Goal: Task Accomplishment & Management: Manage account settings

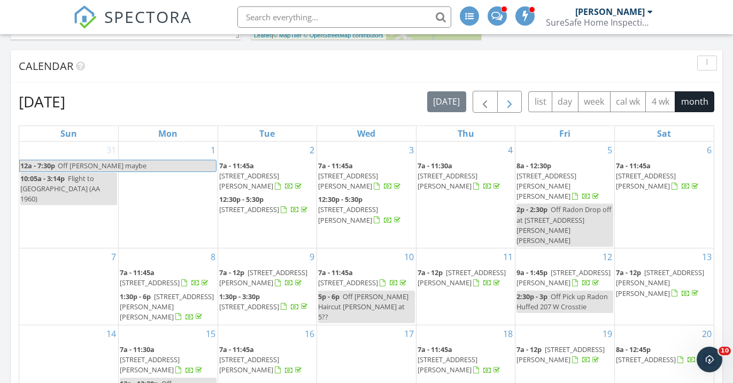
click at [505, 104] on span "button" at bounding box center [509, 102] width 13 height 13
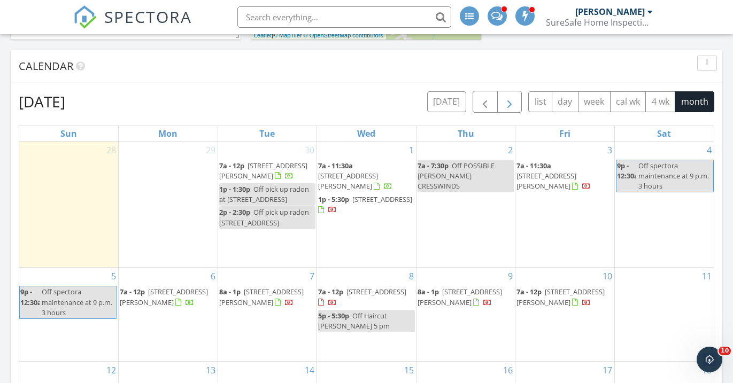
click at [505, 104] on span "button" at bounding box center [509, 102] width 13 height 13
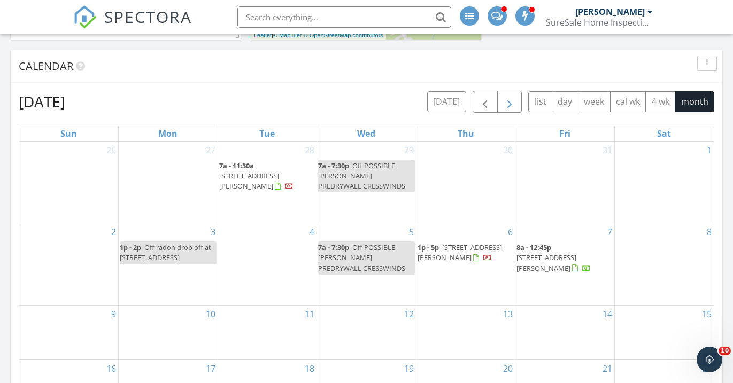
click at [505, 104] on span "button" at bounding box center [509, 102] width 13 height 13
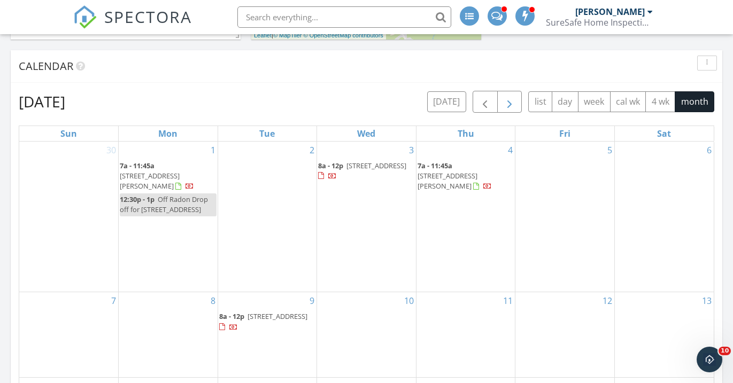
click at [505, 104] on span "button" at bounding box center [509, 102] width 13 height 13
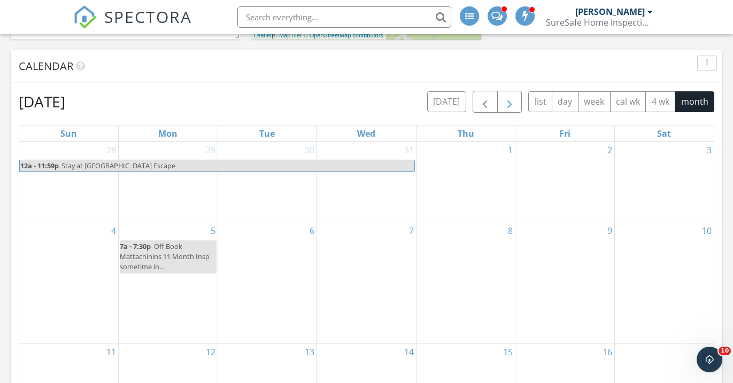
click at [505, 104] on span "button" at bounding box center [509, 102] width 13 height 13
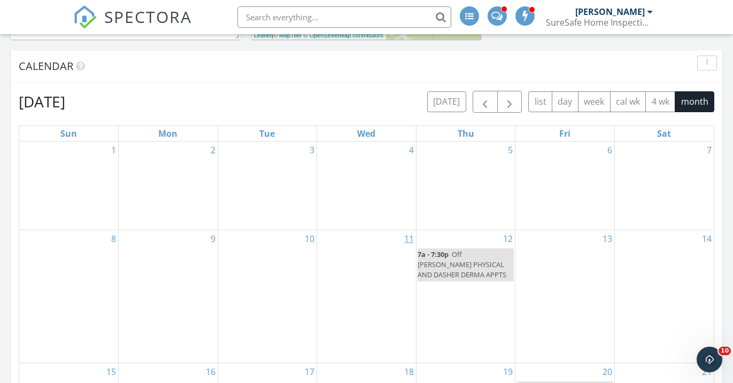
scroll to position [632, 0]
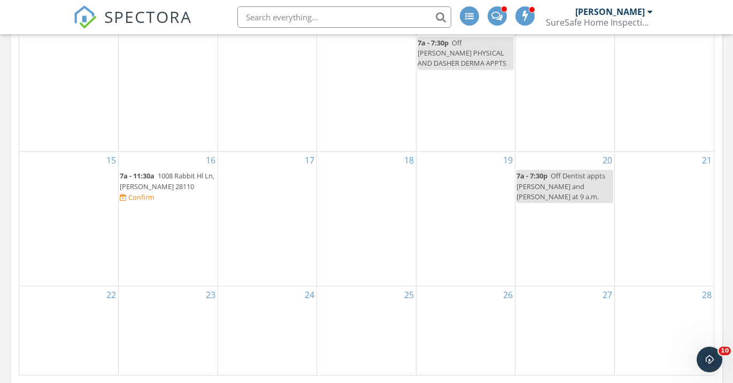
click at [158, 186] on span "1008 Rabbit Hl Ln, Monroe 28110" at bounding box center [167, 181] width 95 height 20
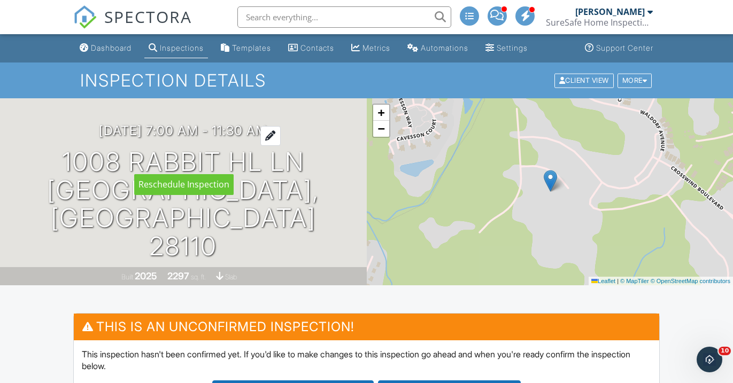
click at [276, 146] on div at bounding box center [270, 136] width 20 height 20
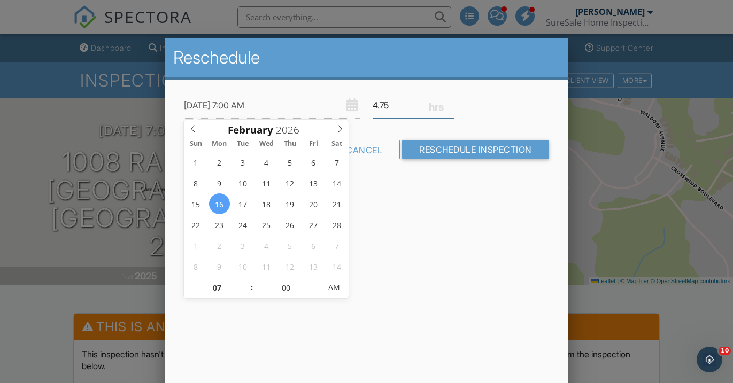
click at [449, 100] on input "4.75" at bounding box center [414, 105] width 82 height 26
type input "5"
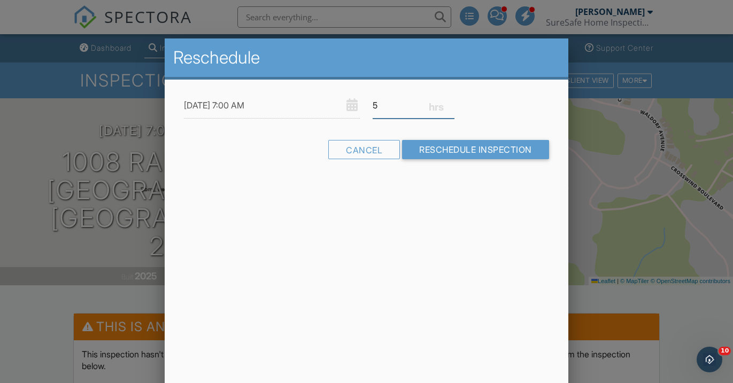
click at [449, 100] on input "5" at bounding box center [414, 105] width 82 height 26
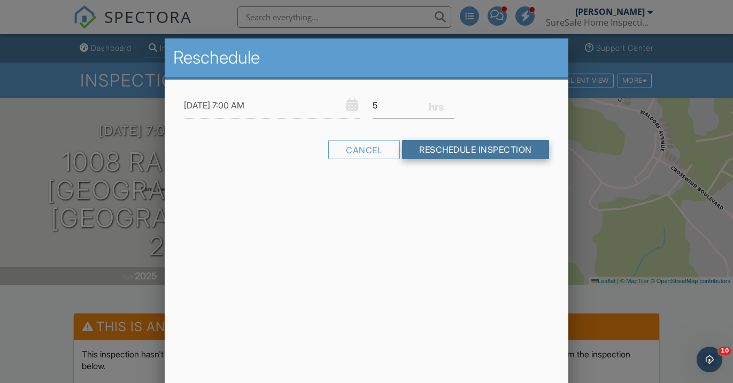
click at [442, 151] on input "Reschedule Inspection" at bounding box center [475, 149] width 147 height 19
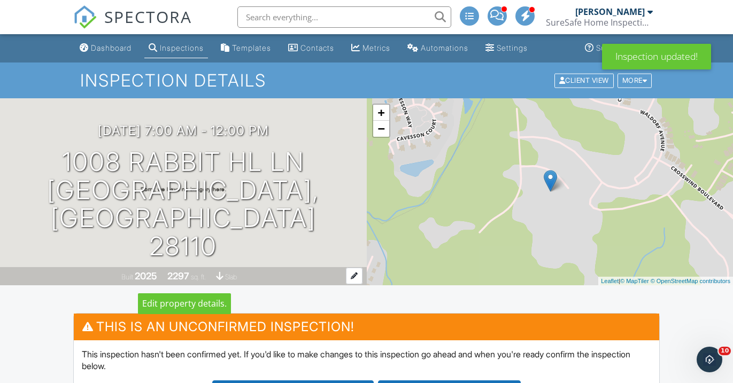
click at [292, 275] on div "Built 2025 2297 sq. ft. slab" at bounding box center [183, 276] width 367 height 19
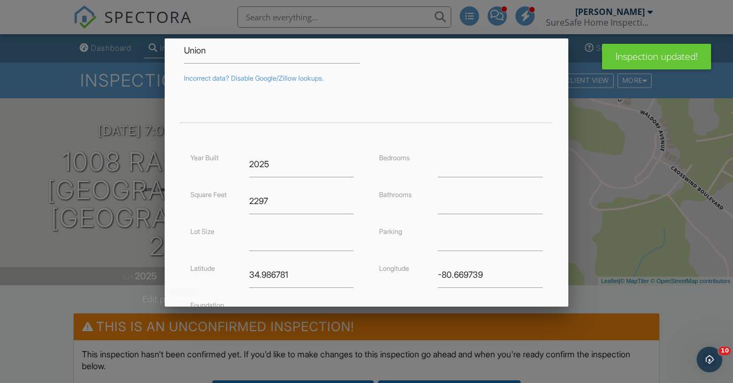
scroll to position [217, 0]
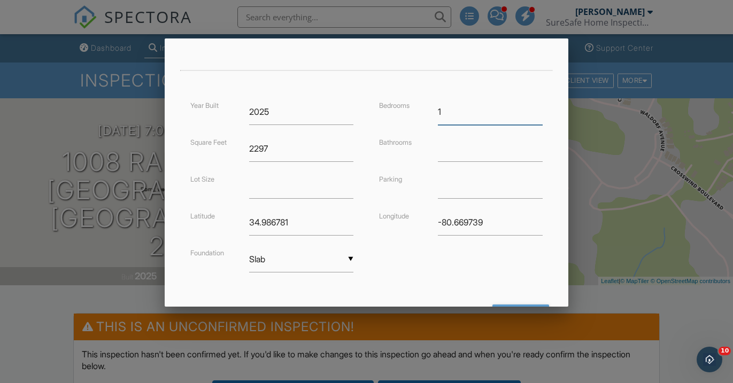
click at [539, 106] on input "1" at bounding box center [490, 112] width 104 height 26
click at [539, 106] on input "2" at bounding box center [490, 112] width 104 height 26
type input "3"
click at [539, 106] on input "3" at bounding box center [490, 112] width 104 height 26
click at [537, 144] on input "0.25" at bounding box center [490, 149] width 104 height 26
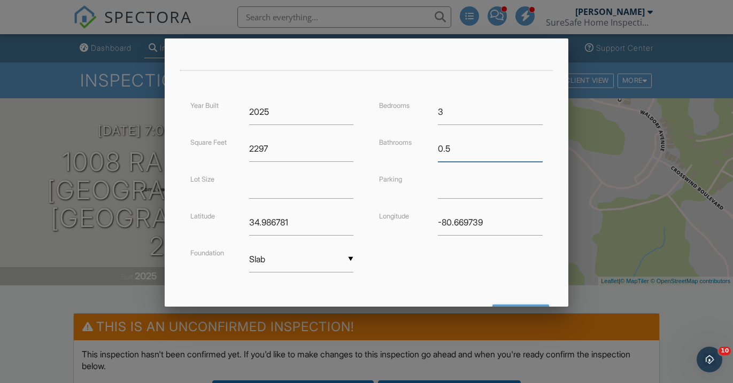
click at [537, 144] on input "0.5" at bounding box center [490, 149] width 104 height 26
click at [537, 144] on input "0.75" at bounding box center [490, 149] width 104 height 26
click at [537, 144] on input "1" at bounding box center [490, 149] width 104 height 26
click at [537, 144] on input "1.25" at bounding box center [490, 149] width 104 height 26
click at [537, 144] on input "1.5" at bounding box center [490, 149] width 104 height 26
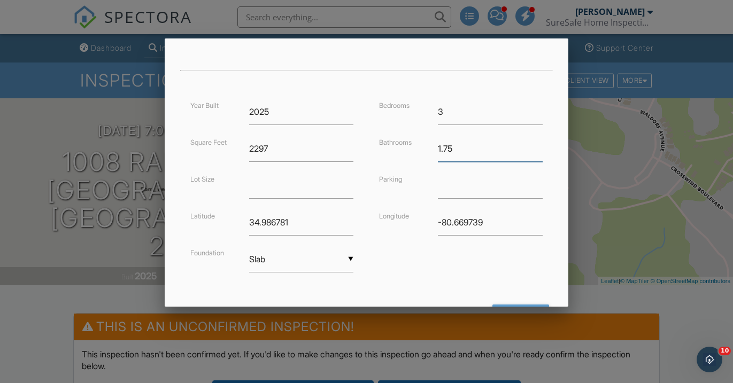
click at [537, 144] on input "1.75" at bounding box center [490, 149] width 104 height 26
click at [537, 144] on input "2" at bounding box center [490, 149] width 104 height 26
click at [537, 144] on input "2.25" at bounding box center [490, 149] width 104 height 26
click at [537, 144] on input "2.5" at bounding box center [490, 149] width 104 height 26
click at [537, 144] on input "2.75" at bounding box center [490, 149] width 104 height 26
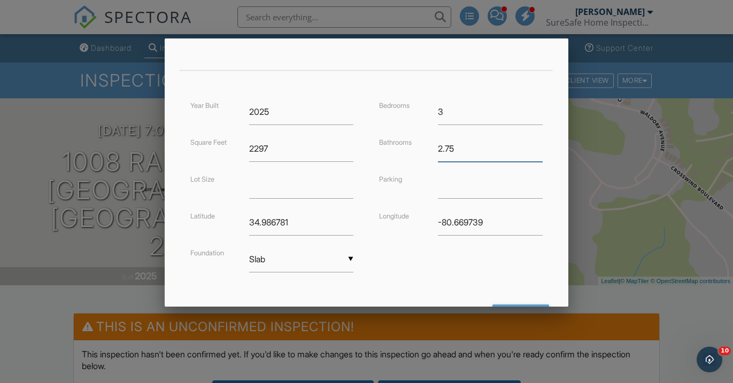
type input "3"
click at [537, 144] on input "3" at bounding box center [490, 149] width 104 height 26
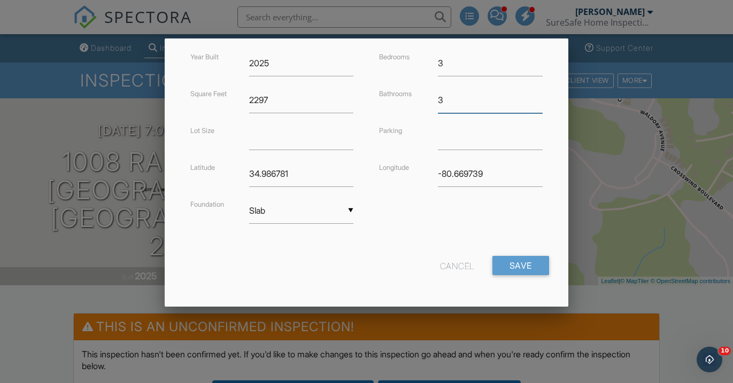
scroll to position [265, 0]
click at [514, 262] on input "Save" at bounding box center [520, 266] width 57 height 19
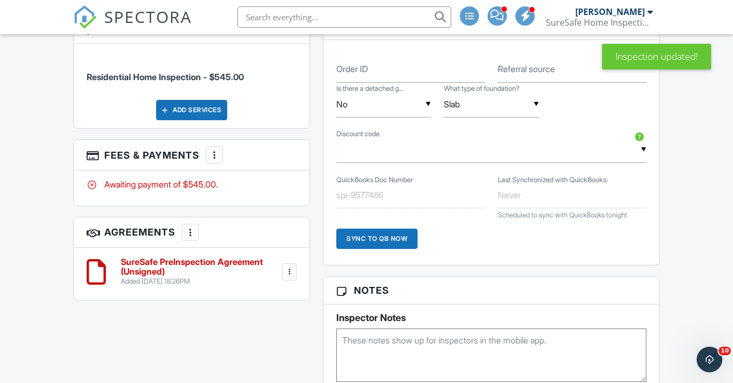
click at [429, 339] on textarea at bounding box center [491, 355] width 310 height 53
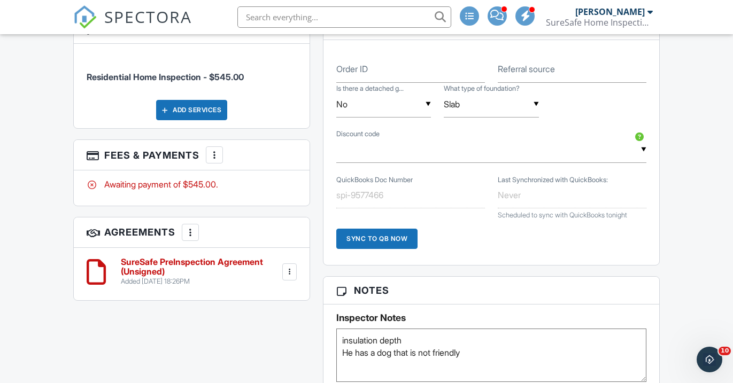
type textarea "insulation depth He has a dog that is not friendly"
click at [710, 179] on div "Dashboard Inspections Templates Contacts Metrics Automations Settings Support C…" at bounding box center [366, 133] width 733 height 1711
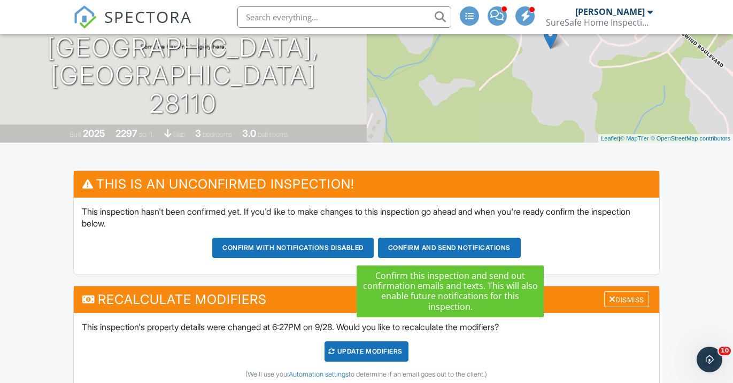
scroll to position [139, 0]
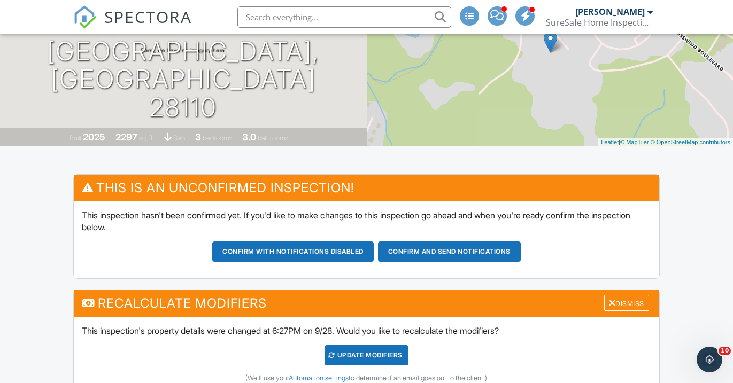
click at [357, 357] on div "UPDATE Modifiers" at bounding box center [366, 355] width 84 height 20
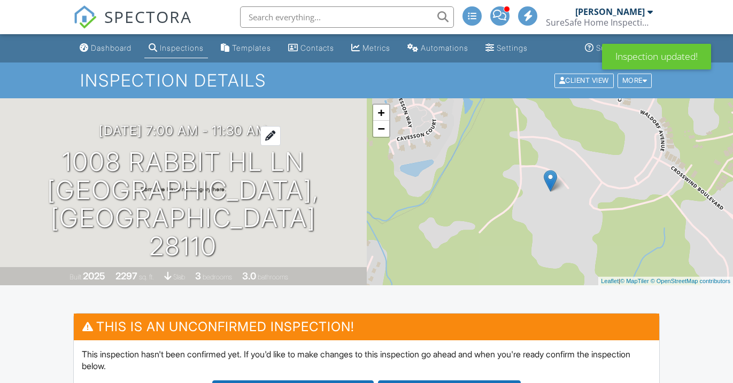
click at [256, 138] on h3 "02/16/2026 7:00 am - 11:30 am" at bounding box center [183, 130] width 168 height 14
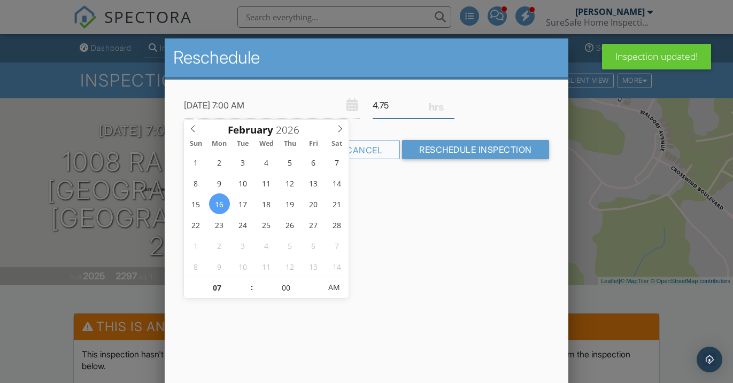
click at [450, 100] on input "4.75" at bounding box center [414, 105] width 82 height 26
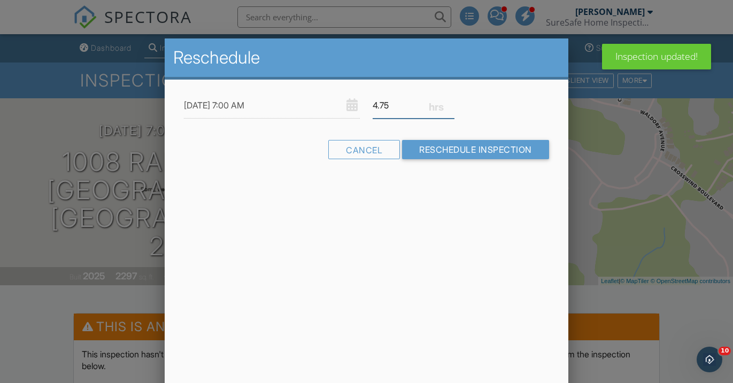
type input "5"
click at [450, 100] on input "5" at bounding box center [414, 105] width 82 height 26
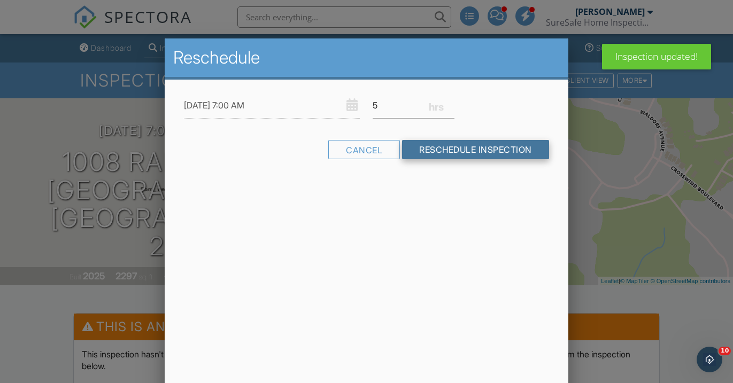
click at [451, 150] on input "Reschedule Inspection" at bounding box center [475, 149] width 147 height 19
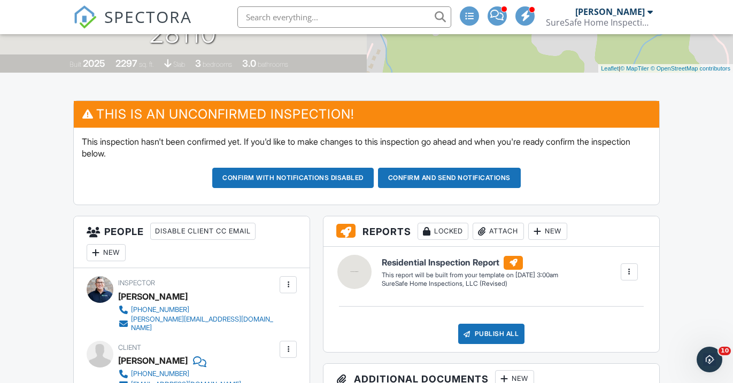
scroll to position [91, 0]
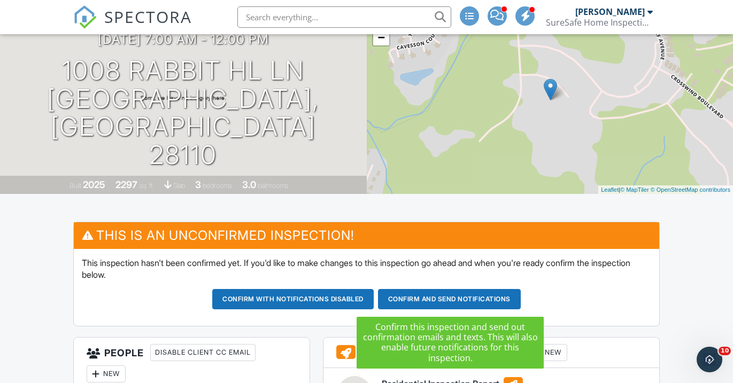
click at [439, 300] on button "Confirm and send notifications" at bounding box center [449, 299] width 143 height 20
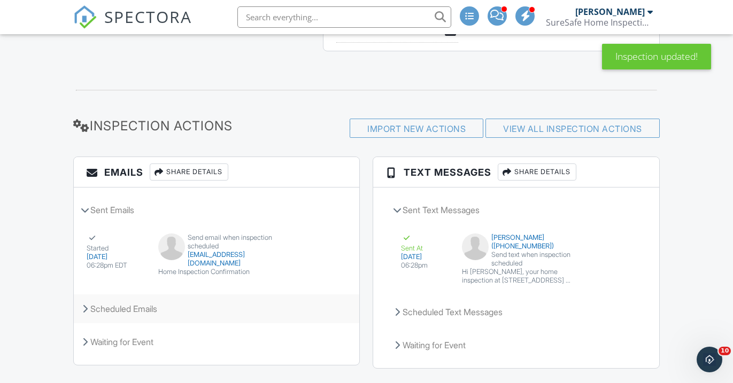
click at [149, 310] on div "Scheduled Emails" at bounding box center [216, 309] width 285 height 29
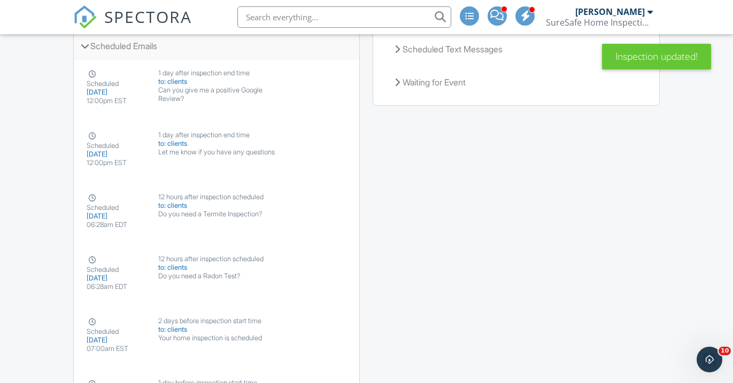
scroll to position [1511, 0]
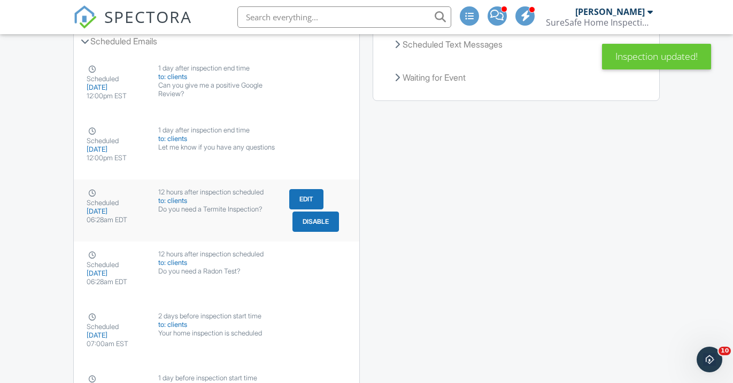
click at [322, 218] on button "Disable" at bounding box center [315, 222] width 47 height 20
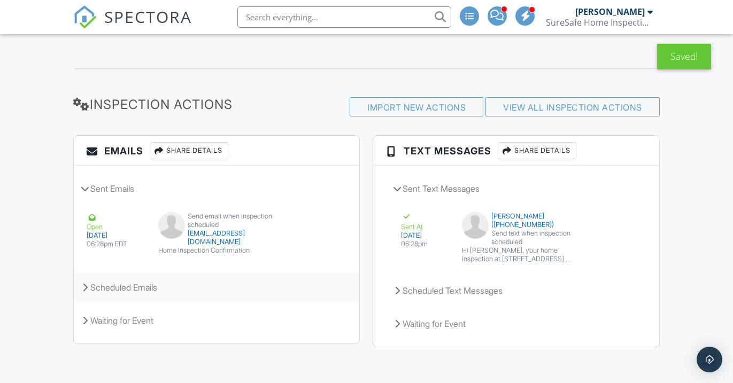
click at [122, 288] on div "Scheduled Emails" at bounding box center [216, 287] width 285 height 29
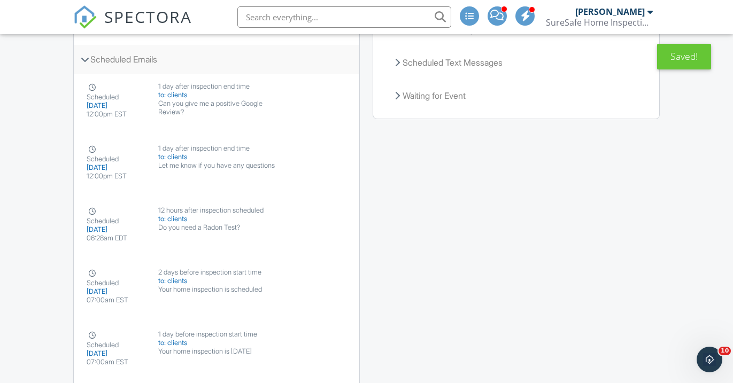
scroll to position [1493, 0]
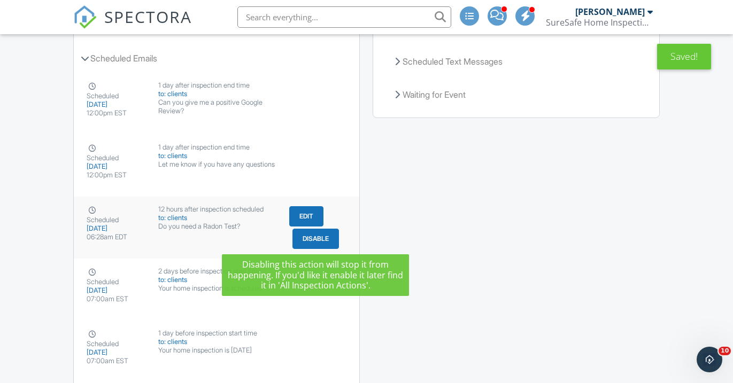
click at [306, 241] on button "Disable" at bounding box center [315, 239] width 47 height 20
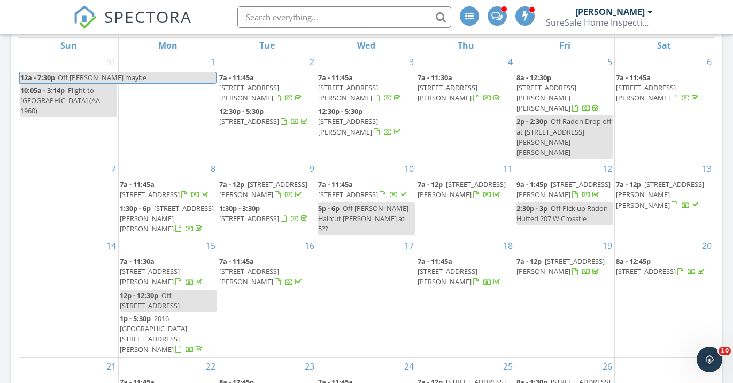
scroll to position [346, 0]
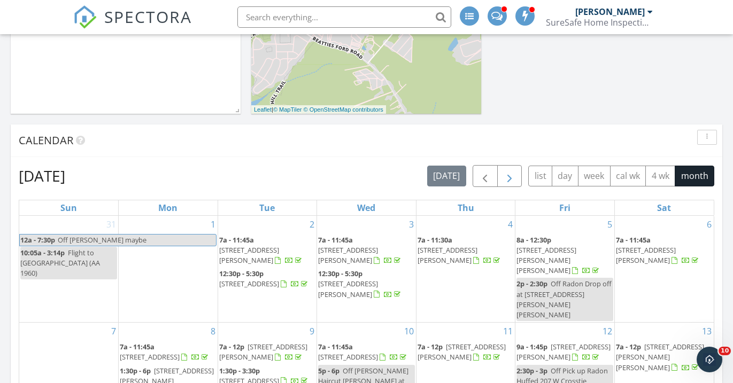
click at [512, 175] on span "button" at bounding box center [509, 176] width 13 height 13
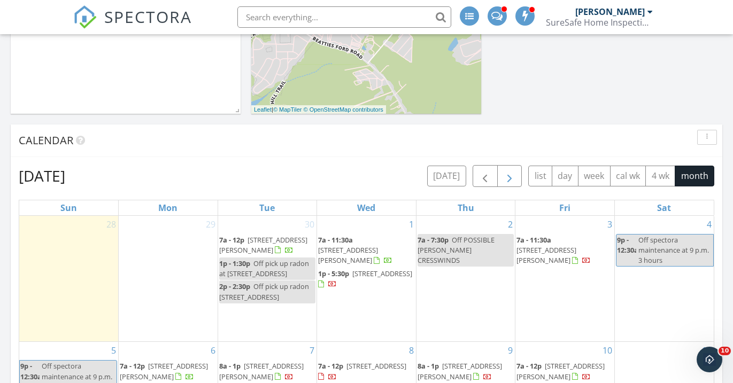
click at [512, 175] on span "button" at bounding box center [509, 176] width 13 height 13
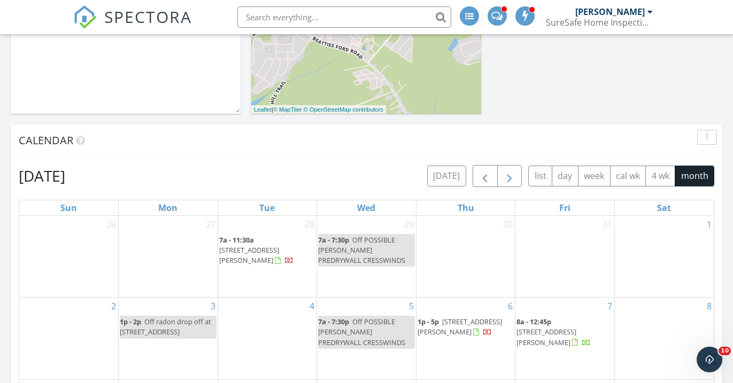
click at [512, 175] on span "button" at bounding box center [509, 176] width 13 height 13
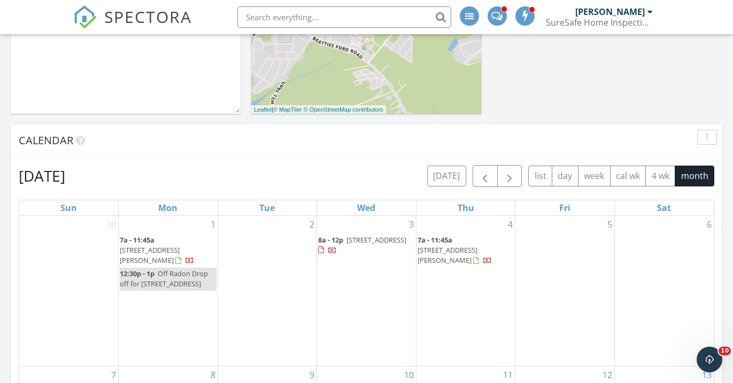
click at [512, 175] on span "button" at bounding box center [509, 176] width 13 height 13
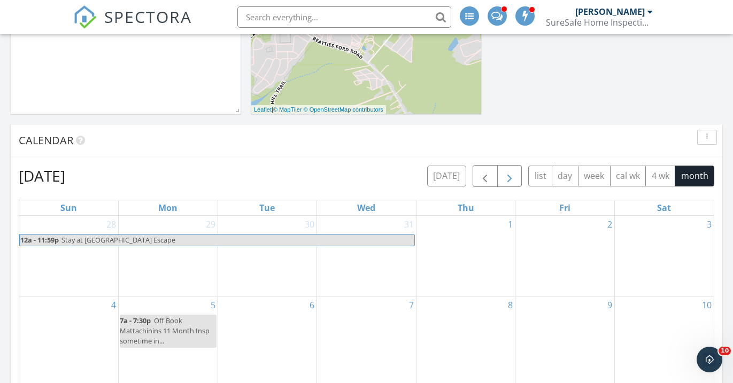
click at [512, 175] on span "button" at bounding box center [509, 176] width 13 height 13
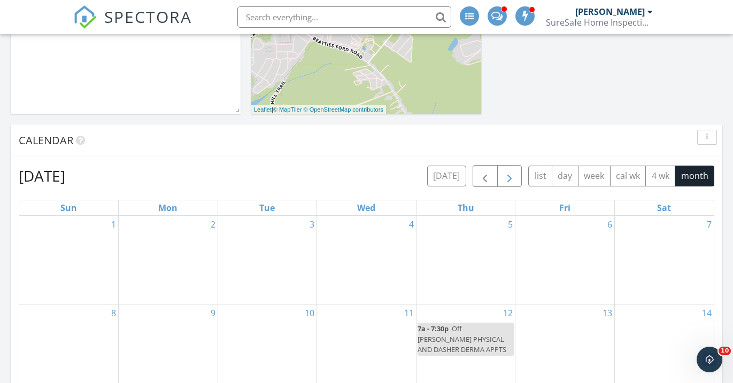
click at [512, 175] on span "button" at bounding box center [509, 176] width 13 height 13
click at [484, 176] on span "button" at bounding box center [484, 176] width 13 height 13
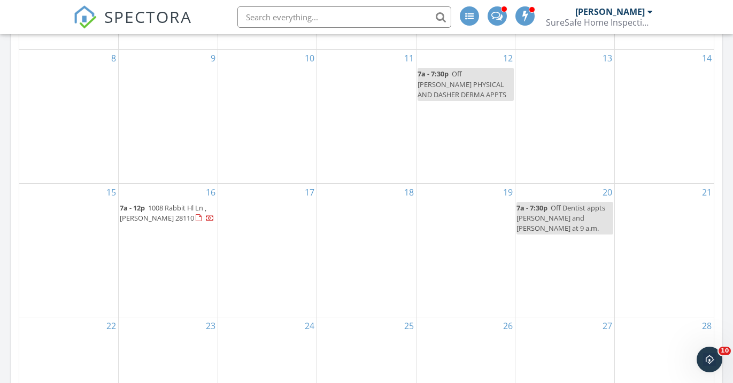
scroll to position [639, 0]
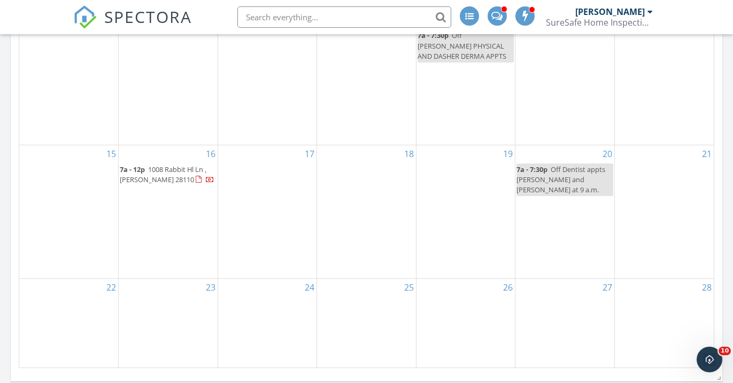
click at [146, 177] on link "7a - 12p 1008 Rabbit Hl Ln , Monroe 28110" at bounding box center [167, 175] width 95 height 20
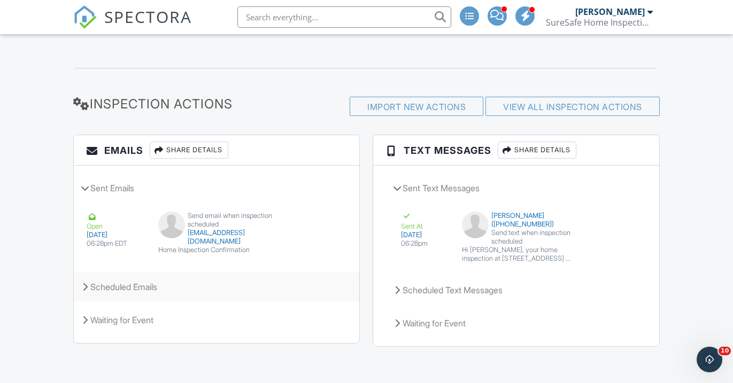
scroll to position [1264, 0]
click at [96, 288] on div "Scheduled Emails" at bounding box center [216, 287] width 285 height 29
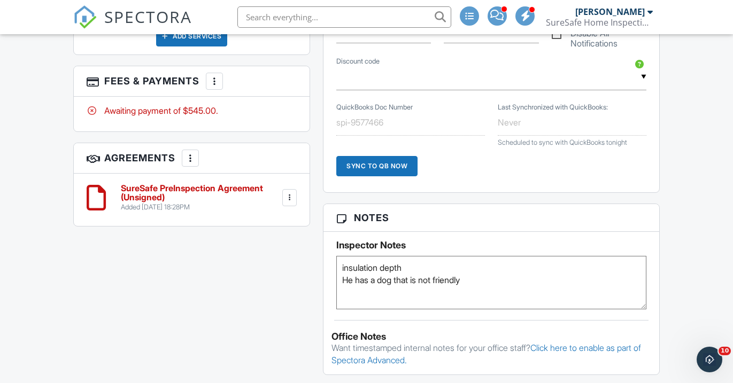
scroll to position [602, 0]
click at [422, 269] on textarea "insulation depth He has a dog that is not friendly" at bounding box center [491, 282] width 310 height 53
type textarea "insulation depth? He had a predrywall and did not have a final He has a dog tha…"
click at [671, 218] on div "Dashboard Inspections Templates Contacts Metrics Automations Settings Support C…" at bounding box center [366, 362] width 733 height 1861
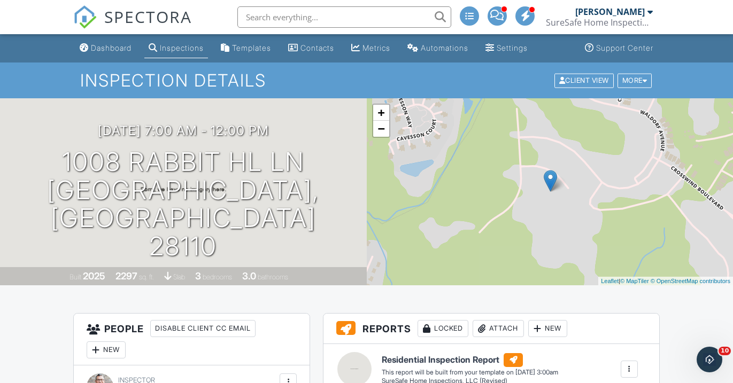
scroll to position [0, 0]
click at [172, 16] on span "SPECTORA" at bounding box center [148, 16] width 88 height 22
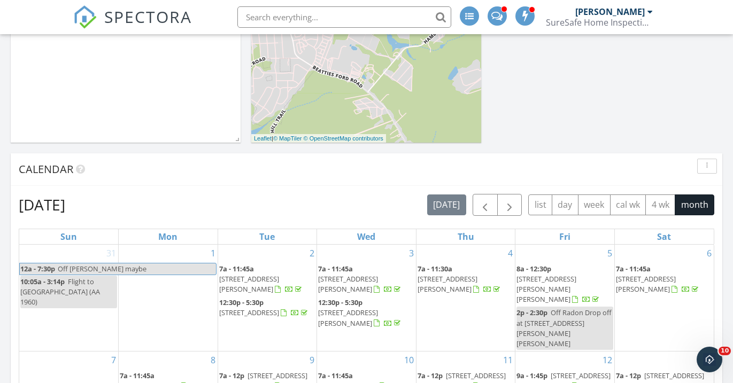
scroll to position [316, 0]
click at [515, 206] on span "button" at bounding box center [509, 206] width 13 height 13
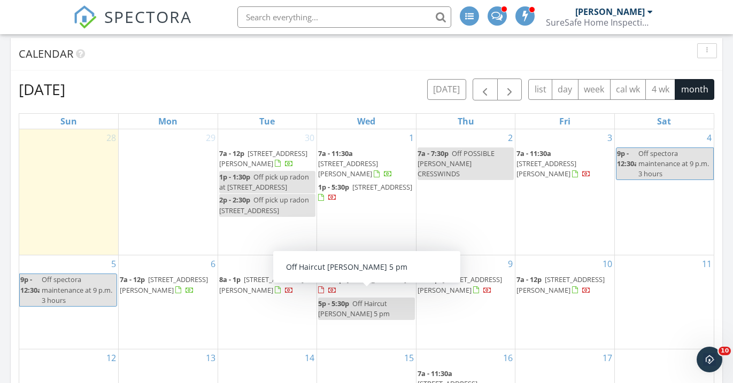
scroll to position [462, 0]
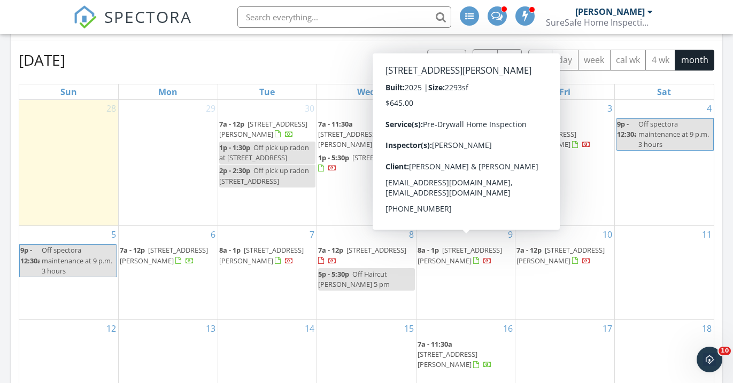
click at [475, 249] on span "[STREET_ADDRESS][PERSON_NAME]" at bounding box center [459, 255] width 84 height 20
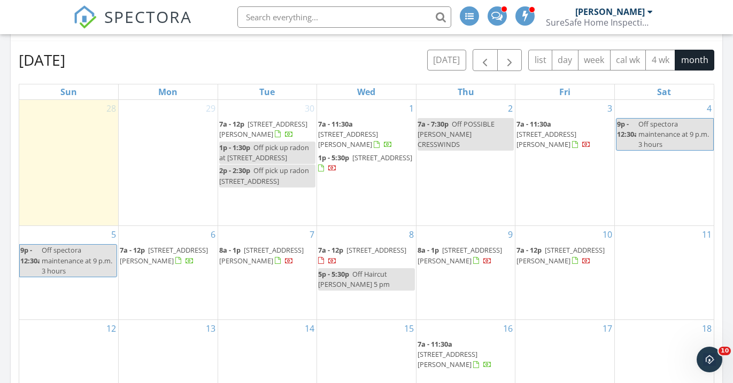
click at [163, 13] on span "SPECTORA" at bounding box center [148, 16] width 88 height 22
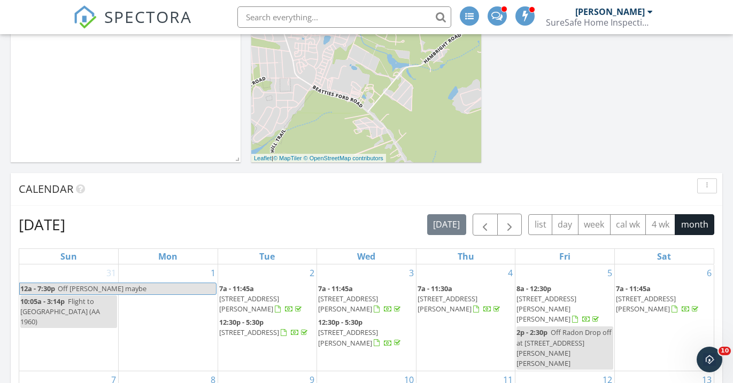
scroll to position [302, 0]
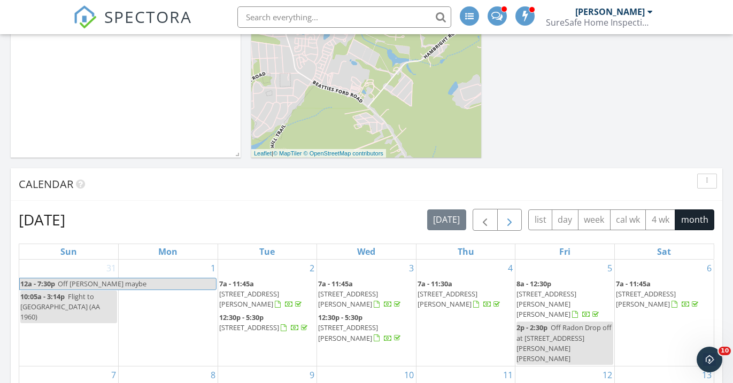
click at [512, 221] on span "button" at bounding box center [509, 220] width 13 height 13
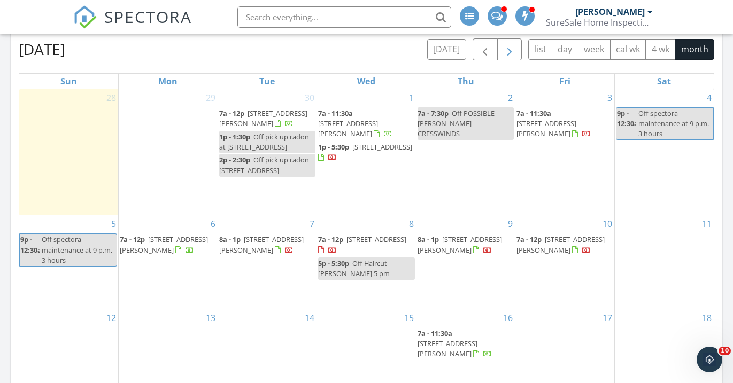
scroll to position [492, 0]
